Goal: Information Seeking & Learning: Learn about a topic

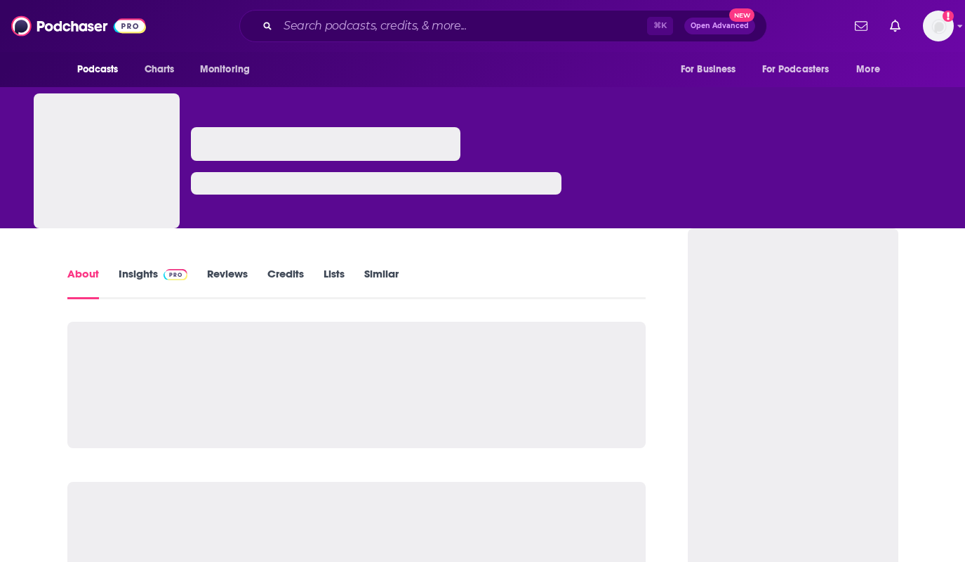
click at [145, 270] on link "Insights" at bounding box center [153, 283] width 69 height 32
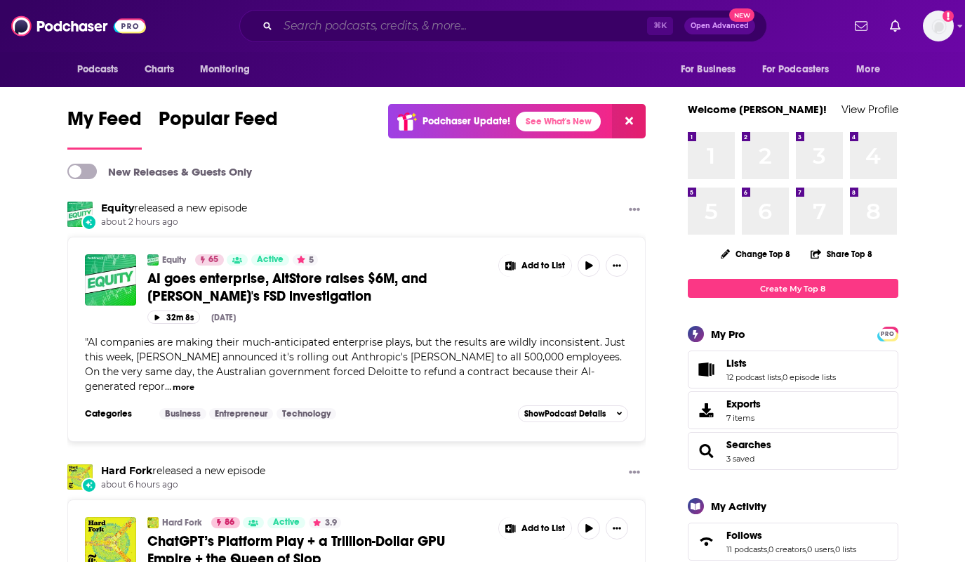
click at [321, 26] on input "Search podcasts, credits, & more..." at bounding box center [462, 26] width 369 height 22
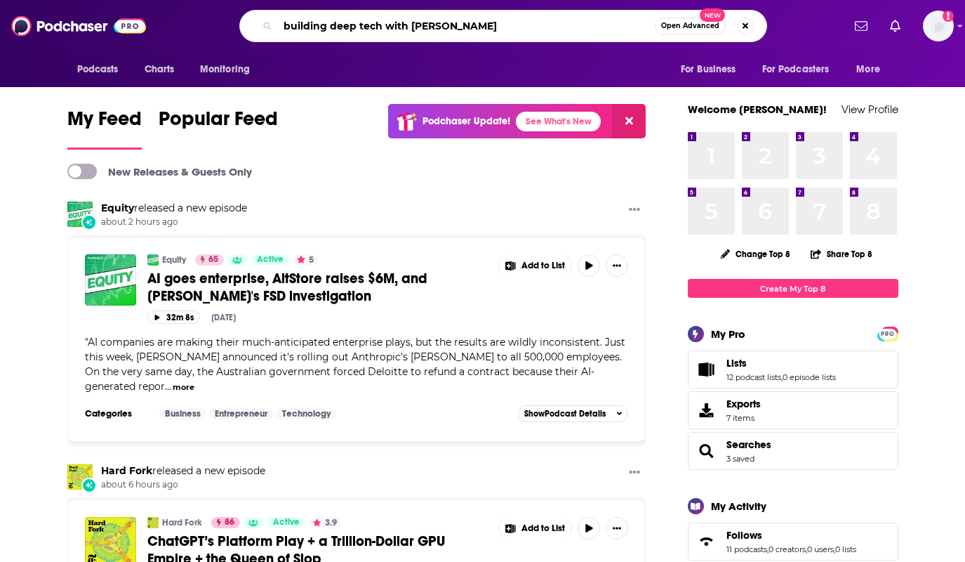
type input "building deep tech with illir aliu"
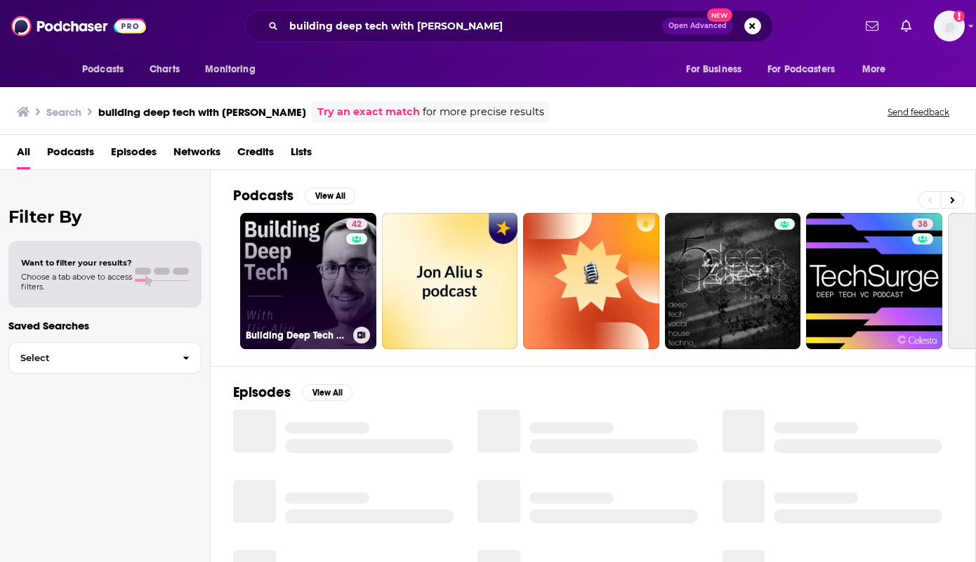
click at [299, 266] on link "42 Building Deep Tech with Ilir Aliu" at bounding box center [308, 281] width 136 height 136
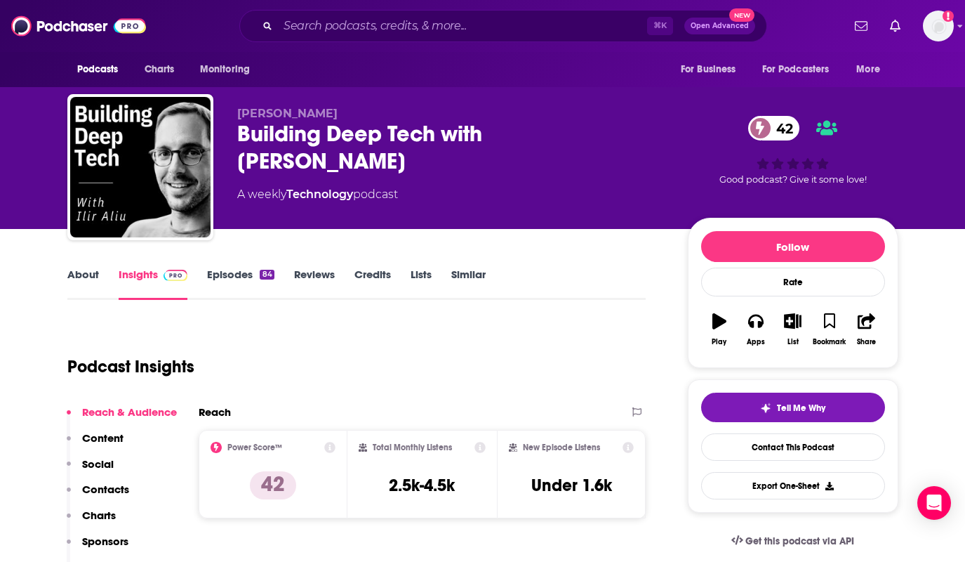
drag, startPoint x: 58, startPoint y: 265, endPoint x: 73, endPoint y: 269, distance: 15.3
click at [79, 277] on link "About" at bounding box center [83, 283] width 32 height 32
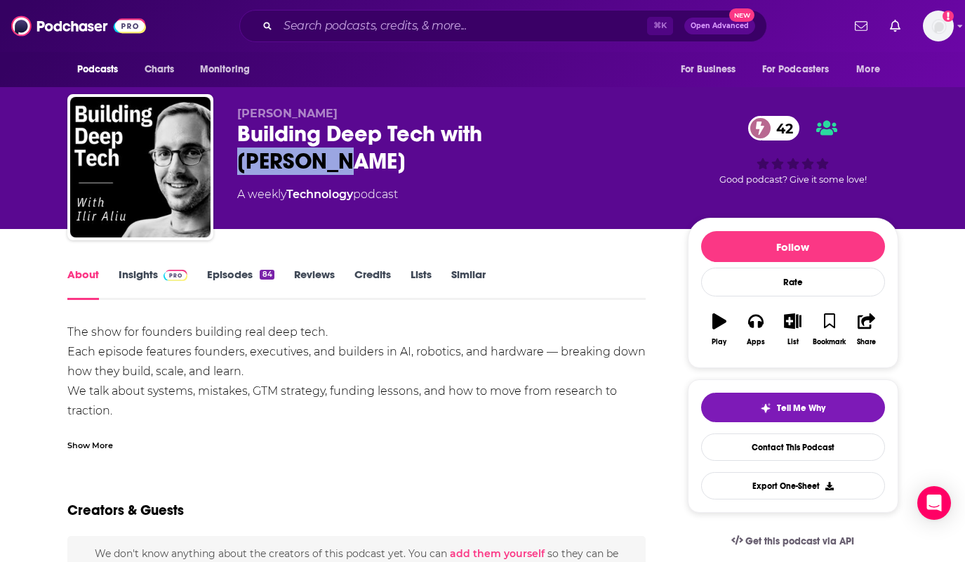
drag, startPoint x: 577, startPoint y: 136, endPoint x: 490, endPoint y: 135, distance: 87.0
click at [490, 135] on div "Building Deep Tech with Ilir Aliu 42" at bounding box center [451, 147] width 428 height 55
copy h1 "Ilir Aliu"
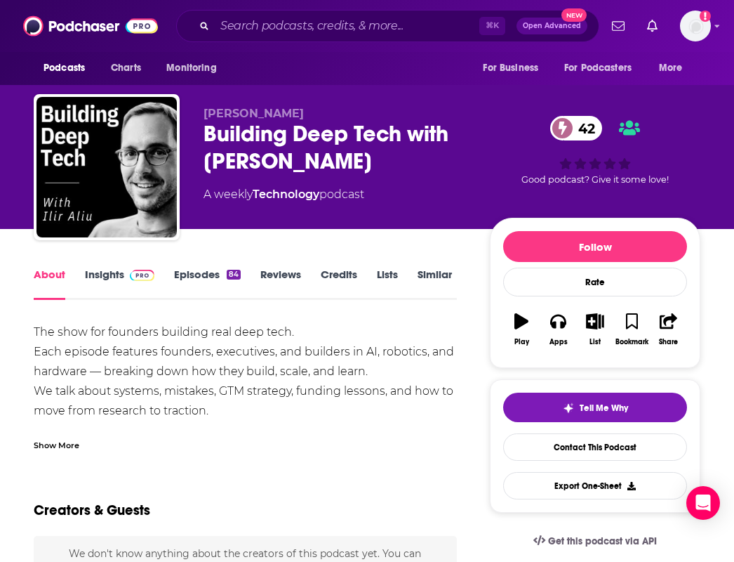
drag, startPoint x: 91, startPoint y: 330, endPoint x: 241, endPoint y: 331, distance: 149.5
click at [205, 333] on div "The show for founders building real deep tech. Each episode features founders, …" at bounding box center [245, 410] width 423 height 177
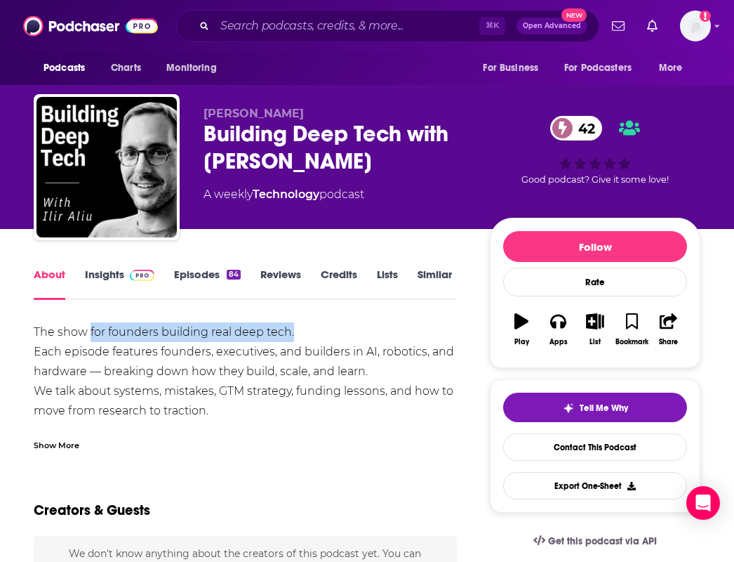
drag, startPoint x: 265, startPoint y: 333, endPoint x: 91, endPoint y: 339, distance: 174.9
click at [91, 339] on div "The show for founders building real deep tech. Each episode features founders, …" at bounding box center [245, 410] width 423 height 177
copy div "for founders building real deep tech."
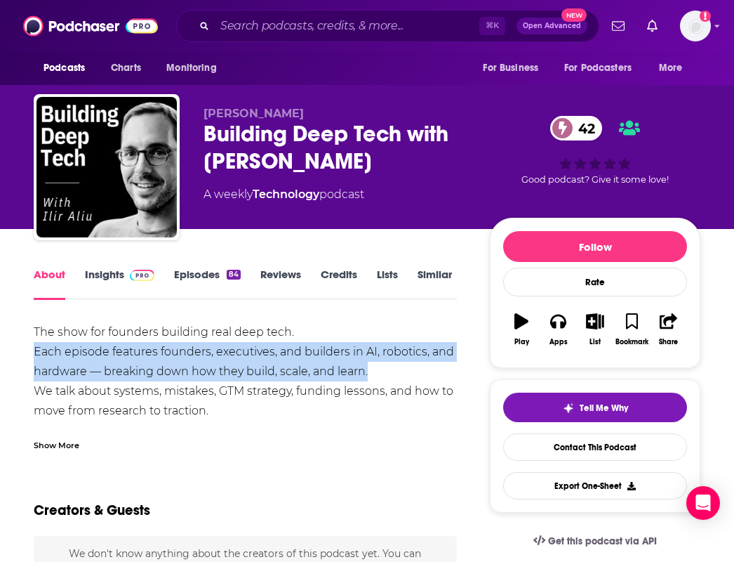
drag, startPoint x: 26, startPoint y: 350, endPoint x: 392, endPoint y: 375, distance: 367.2
copy div "Each episode features founders, executives, and builders in AI, robotics, and h…"
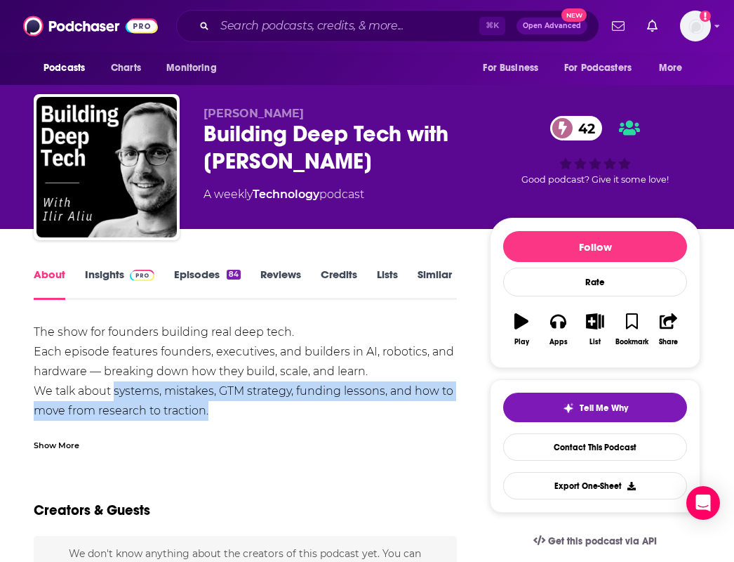
drag, startPoint x: 117, startPoint y: 392, endPoint x: 276, endPoint y: 402, distance: 159.6
click at [276, 402] on div "The show for founders building real deep tech. Each episode features founders, …" at bounding box center [245, 410] width 423 height 177
copy div "systems, mistakes, GTM strategy, funding lessons, and how to move from research…"
